Goal: Information Seeking & Learning: Learn about a topic

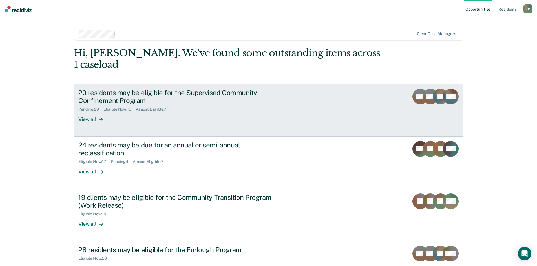
click at [132, 89] on div "20 residents may be eligible for the Supervised Community Confinement Program" at bounding box center [177, 97] width 198 height 16
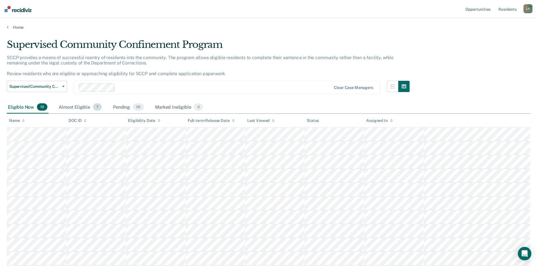
click at [80, 108] on div "Almost Eligible 7" at bounding box center [79, 107] width 45 height 12
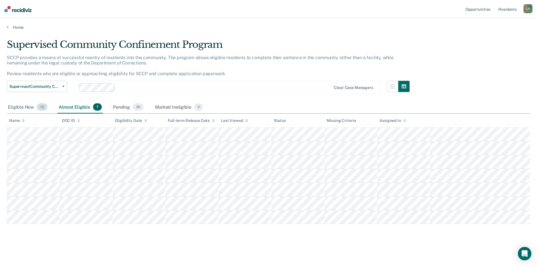
click at [23, 106] on div "Eligible Now 13" at bounding box center [28, 107] width 42 height 12
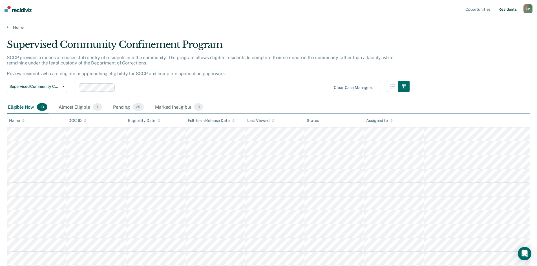
click at [508, 11] on link "Resident s" at bounding box center [507, 9] width 21 height 18
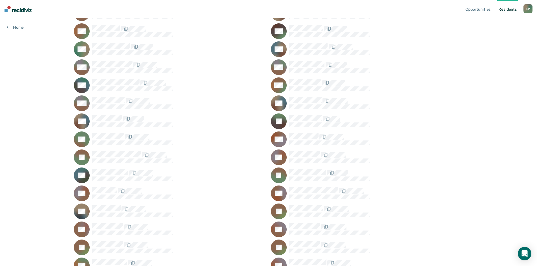
scroll to position [395, 0]
